Goal: Task Accomplishment & Management: Complete application form

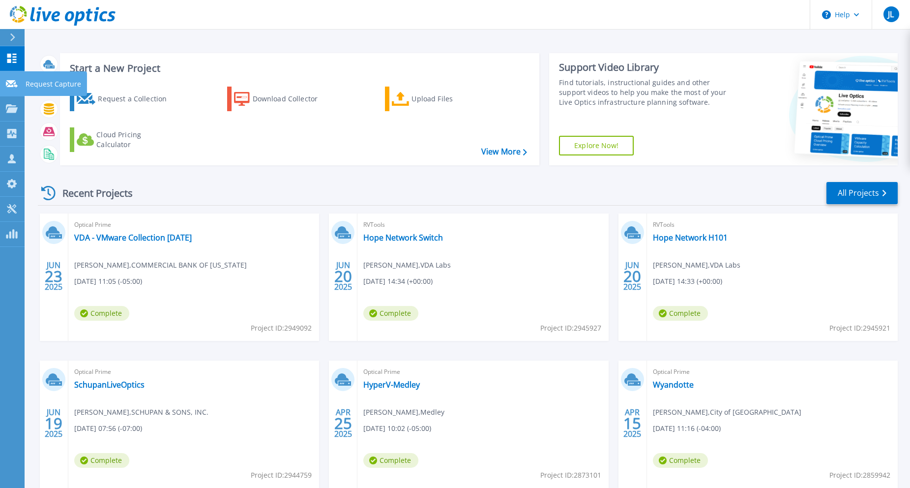
click at [27, 84] on p "Request Capture" at bounding box center [54, 84] width 56 height 26
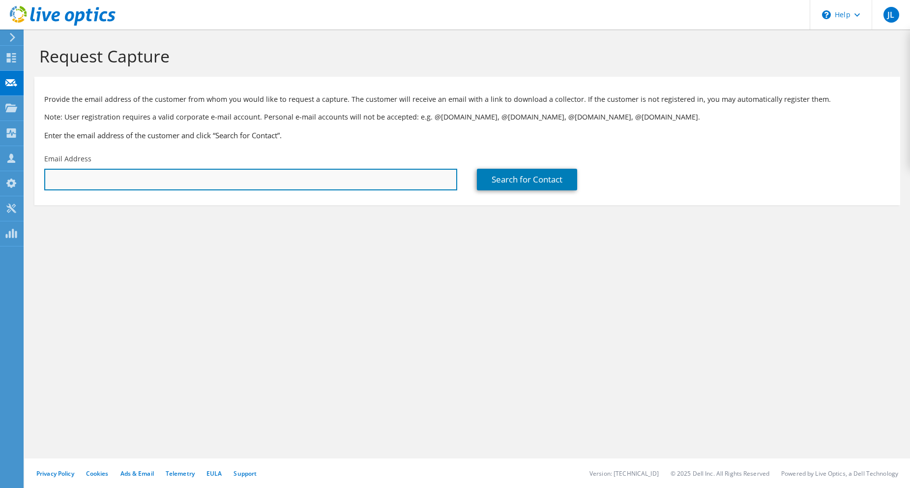
click at [167, 187] on input "text" at bounding box center [250, 180] width 413 height 22
paste input "[PERSON_NAME][EMAIL_ADDRESS][PERSON_NAME][DOMAIN_NAME]"
type input "[PERSON_NAME][EMAIL_ADDRESS][PERSON_NAME][DOMAIN_NAME]"
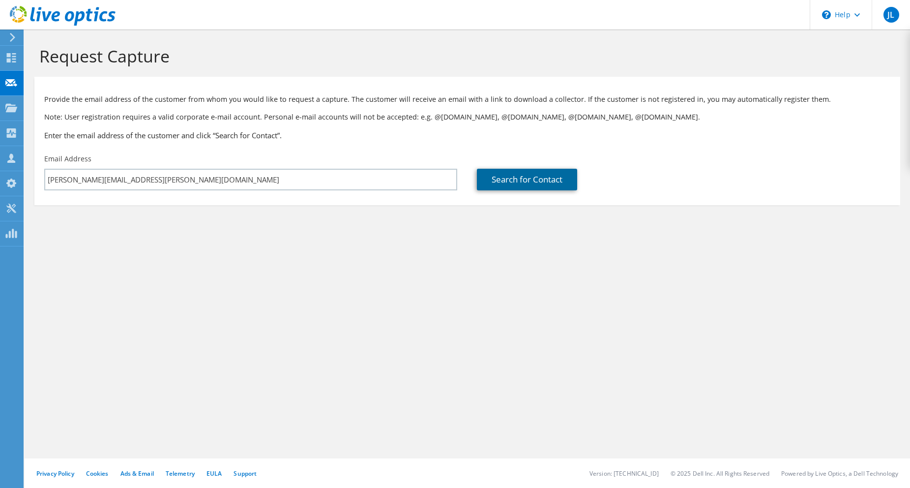
click at [539, 182] on link "Search for Contact" at bounding box center [527, 180] width 100 height 22
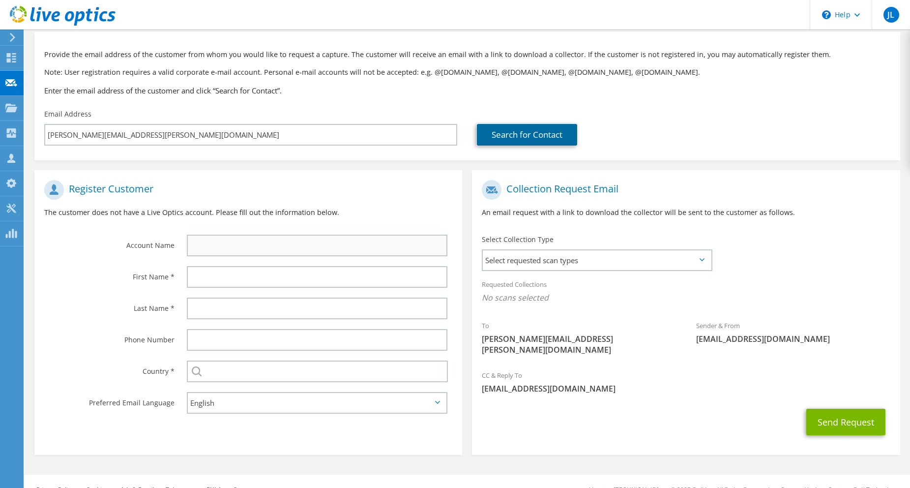
scroll to position [50, 0]
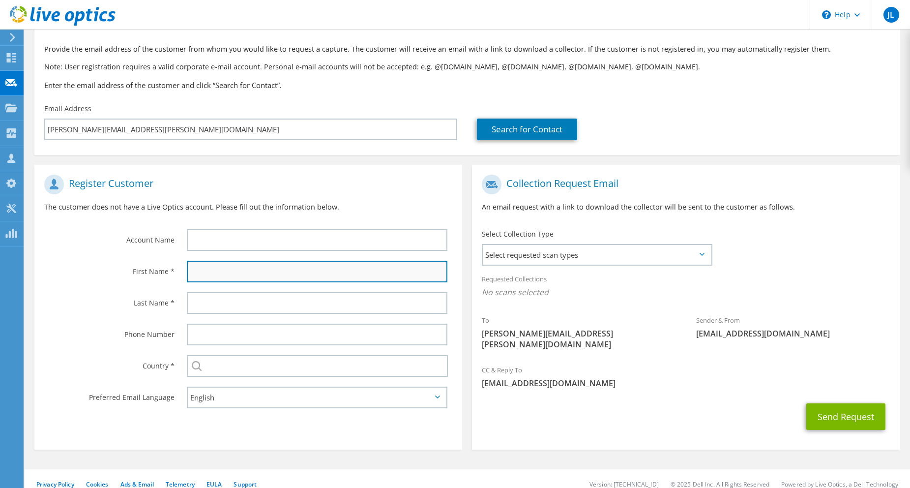
click at [303, 280] on input "text" at bounding box center [317, 272] width 261 height 22
type input "[PERSON_NAME]"
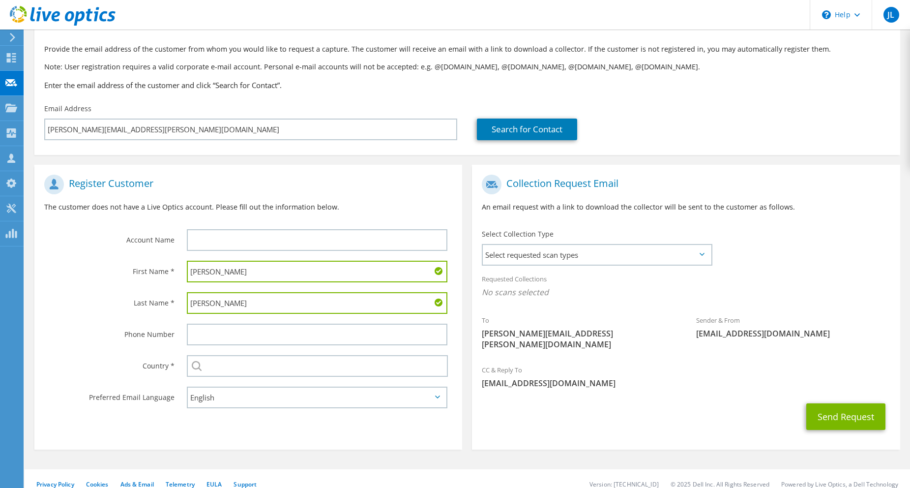
type input "[PERSON_NAME]"
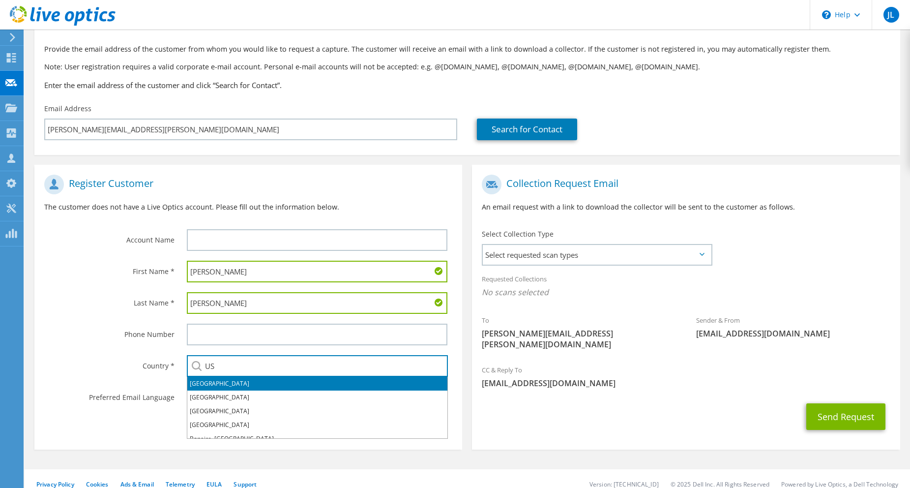
type input "[GEOGRAPHIC_DATA]"
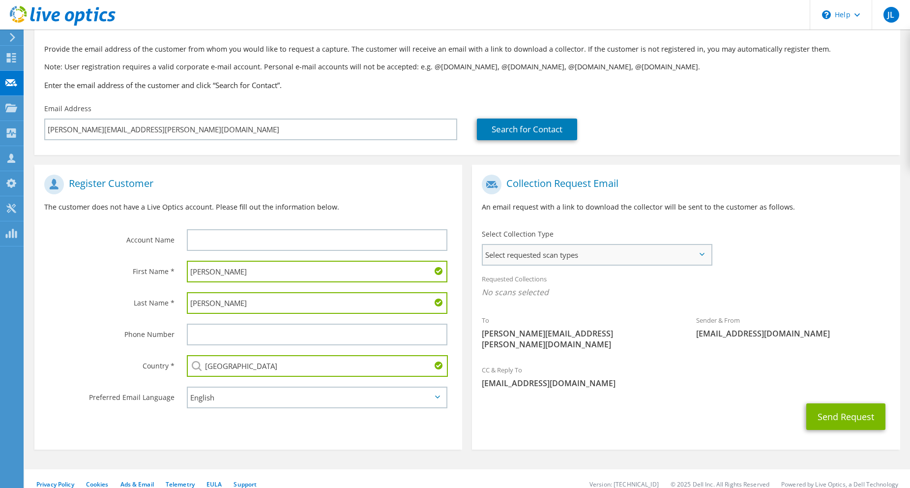
click at [533, 248] on span "Select requested scan types" at bounding box center [597, 255] width 228 height 20
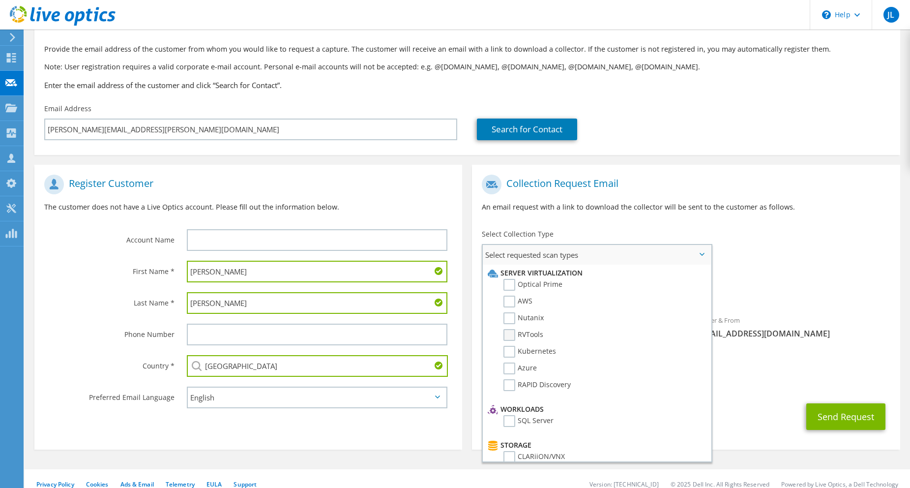
click at [511, 334] on label "RVTools" at bounding box center [523, 335] width 40 height 12
click at [0, 0] on input "RVTools" at bounding box center [0, 0] width 0 height 0
click at [706, 210] on p "An email request with a link to download the collector will be sent to the cust…" at bounding box center [686, 207] width 408 height 11
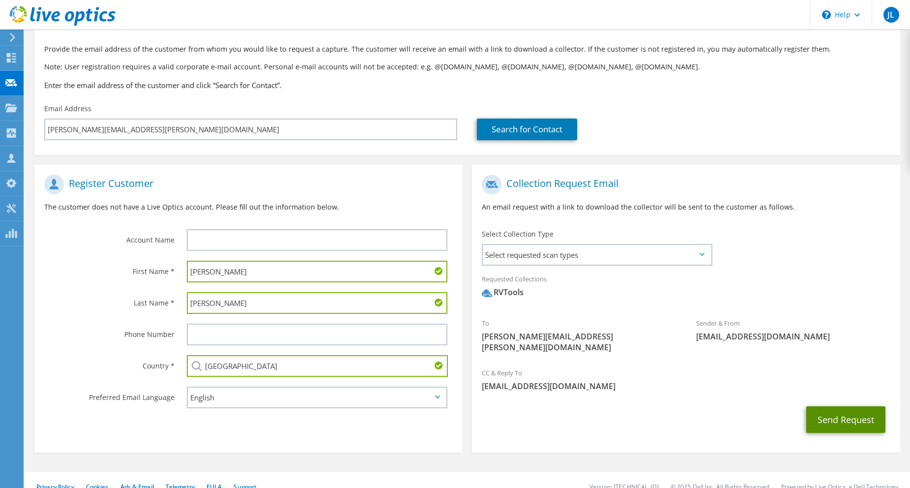
click at [844, 410] on button "Send Request" at bounding box center [845, 419] width 79 height 27
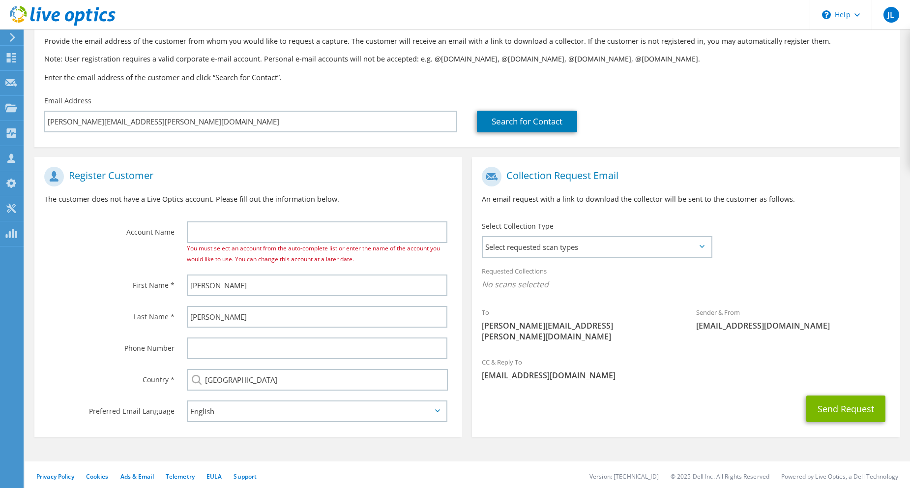
scroll to position [61, 0]
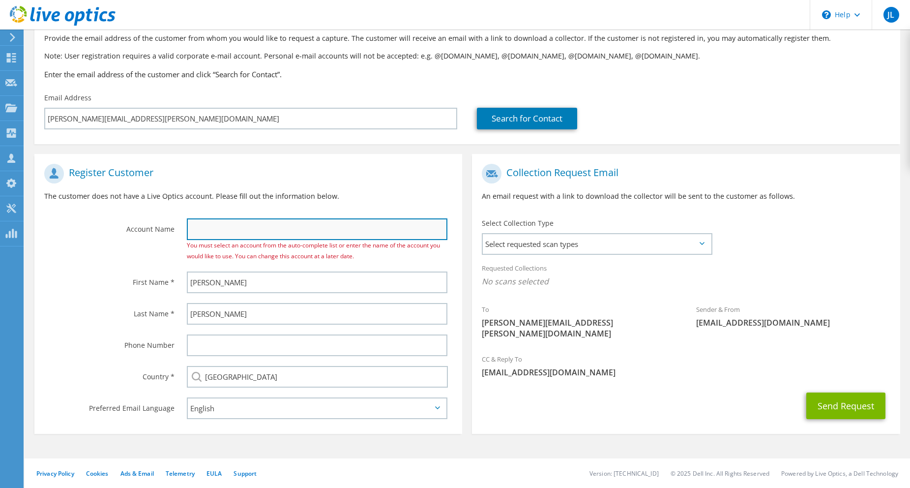
click at [381, 235] on input "text" at bounding box center [317, 229] width 261 height 22
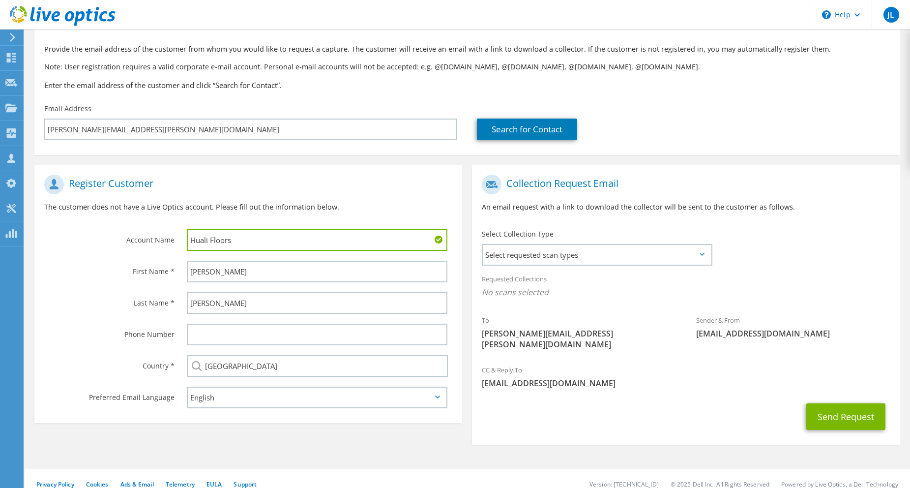
type input "Huali Floors"
click at [375, 197] on div "Register Customer The customer does not have a Live Optics account. Please fill…" at bounding box center [248, 197] width 428 height 55
click at [612, 258] on span "Select requested scan types" at bounding box center [597, 255] width 228 height 20
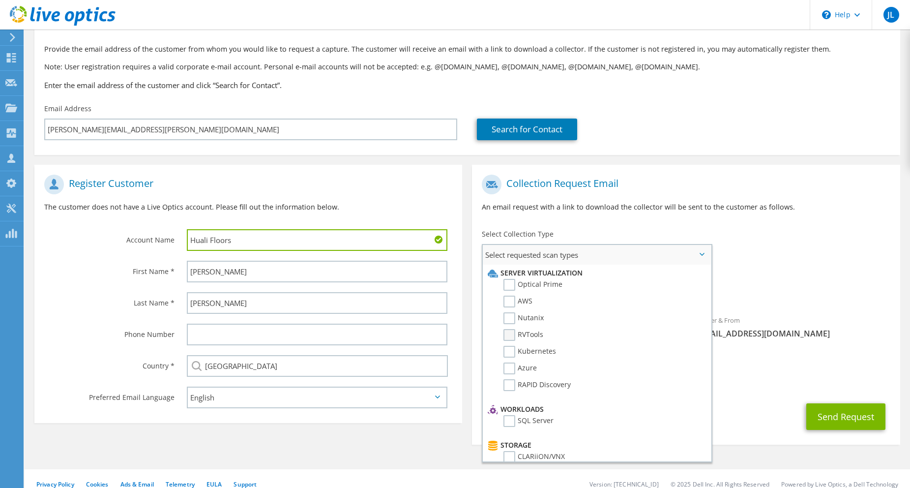
click at [510, 332] on label "RVTools" at bounding box center [523, 335] width 40 height 12
click at [0, 0] on input "RVTools" at bounding box center [0, 0] width 0 height 0
click at [830, 280] on div "Requested Collections No scans selected RVTools" at bounding box center [686, 287] width 428 height 39
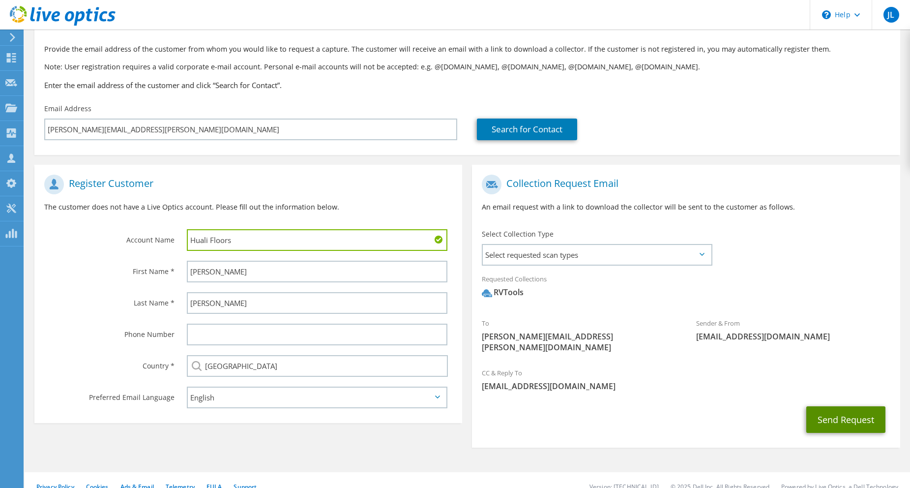
click at [829, 412] on button "Send Request" at bounding box center [845, 419] width 79 height 27
